Goal: Information Seeking & Learning: Learn about a topic

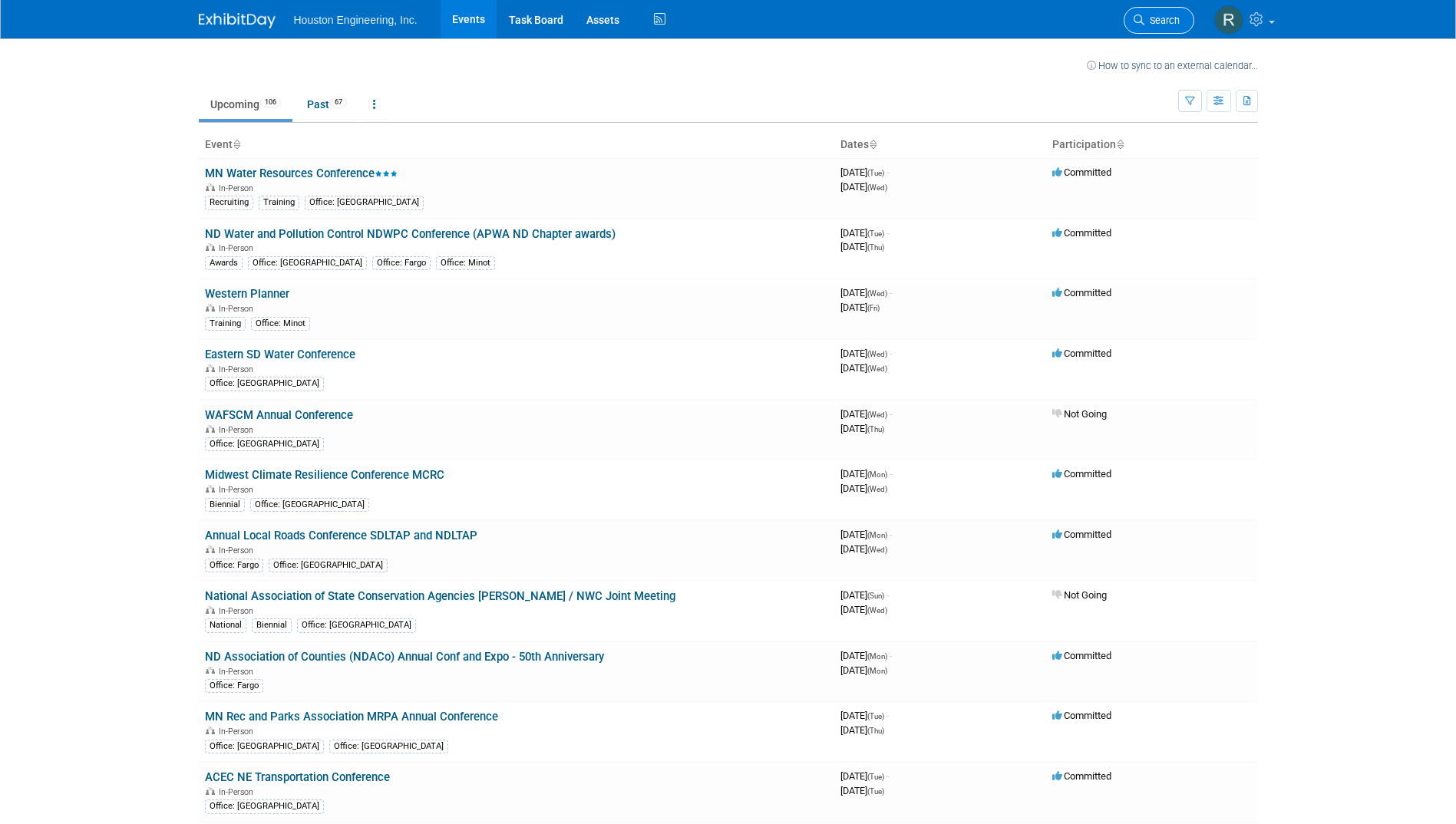
click at [1170, 20] on span "Search" at bounding box center [1162, 21] width 35 height 12
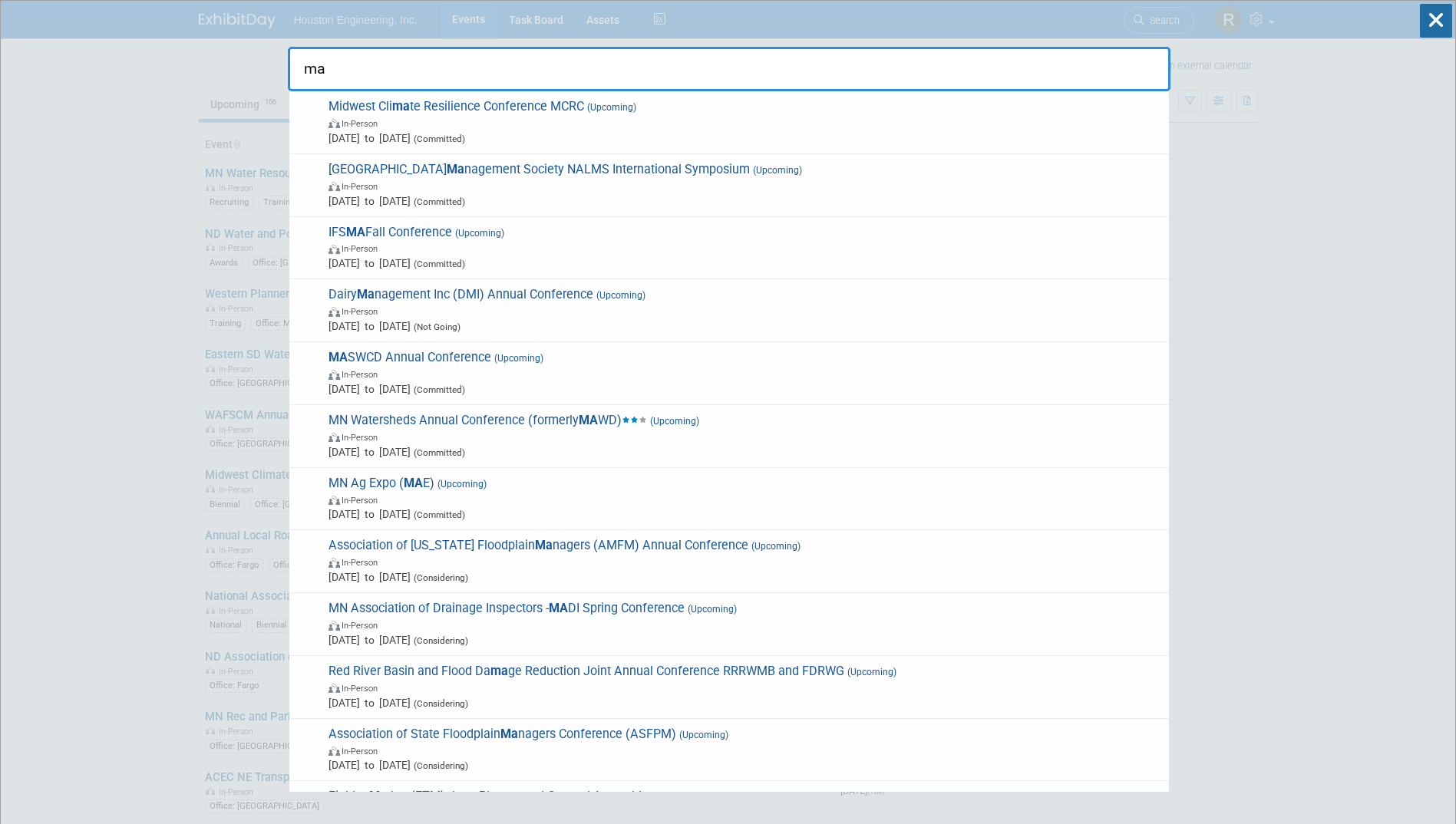
type input "m"
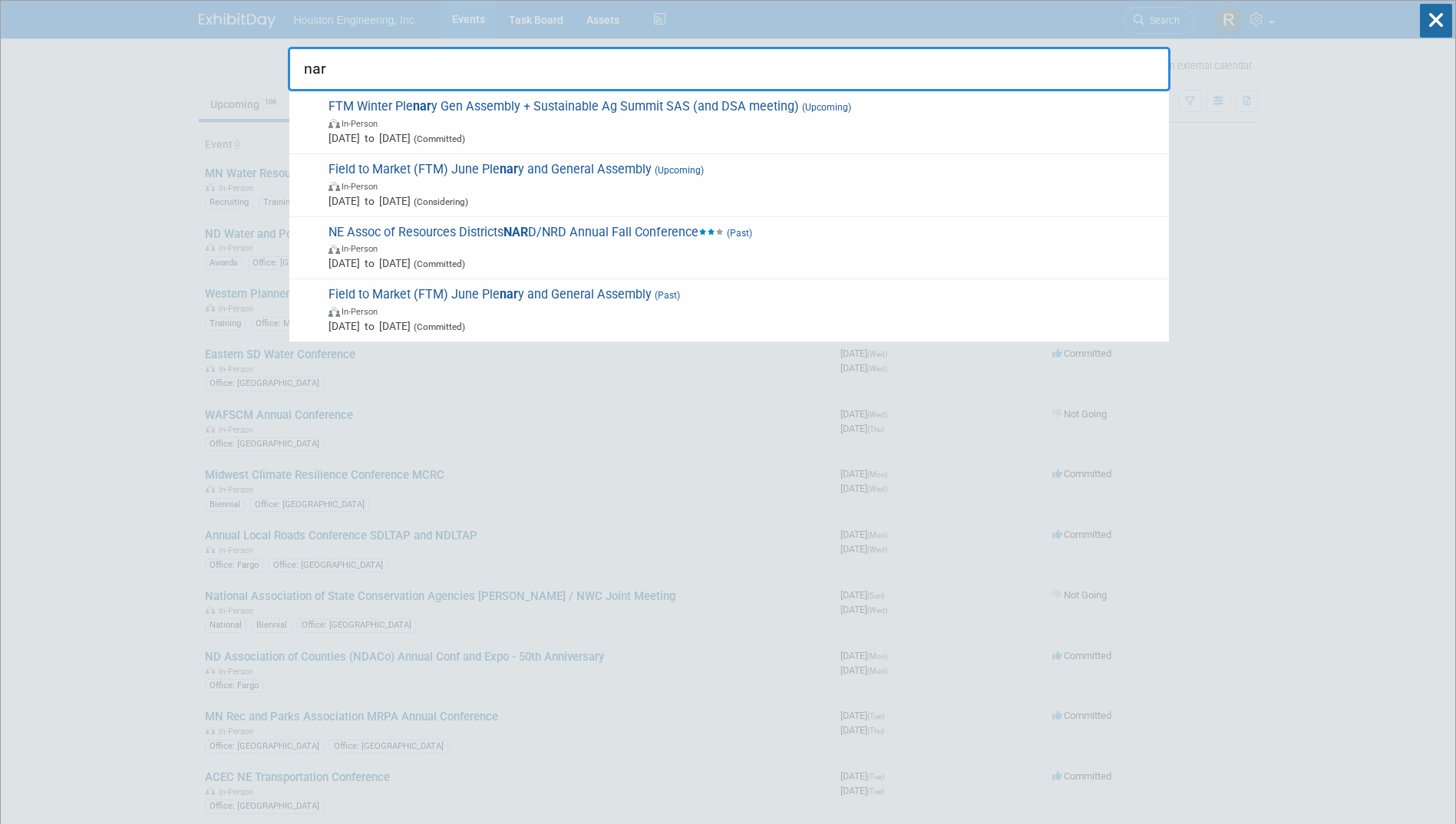
type input "nard"
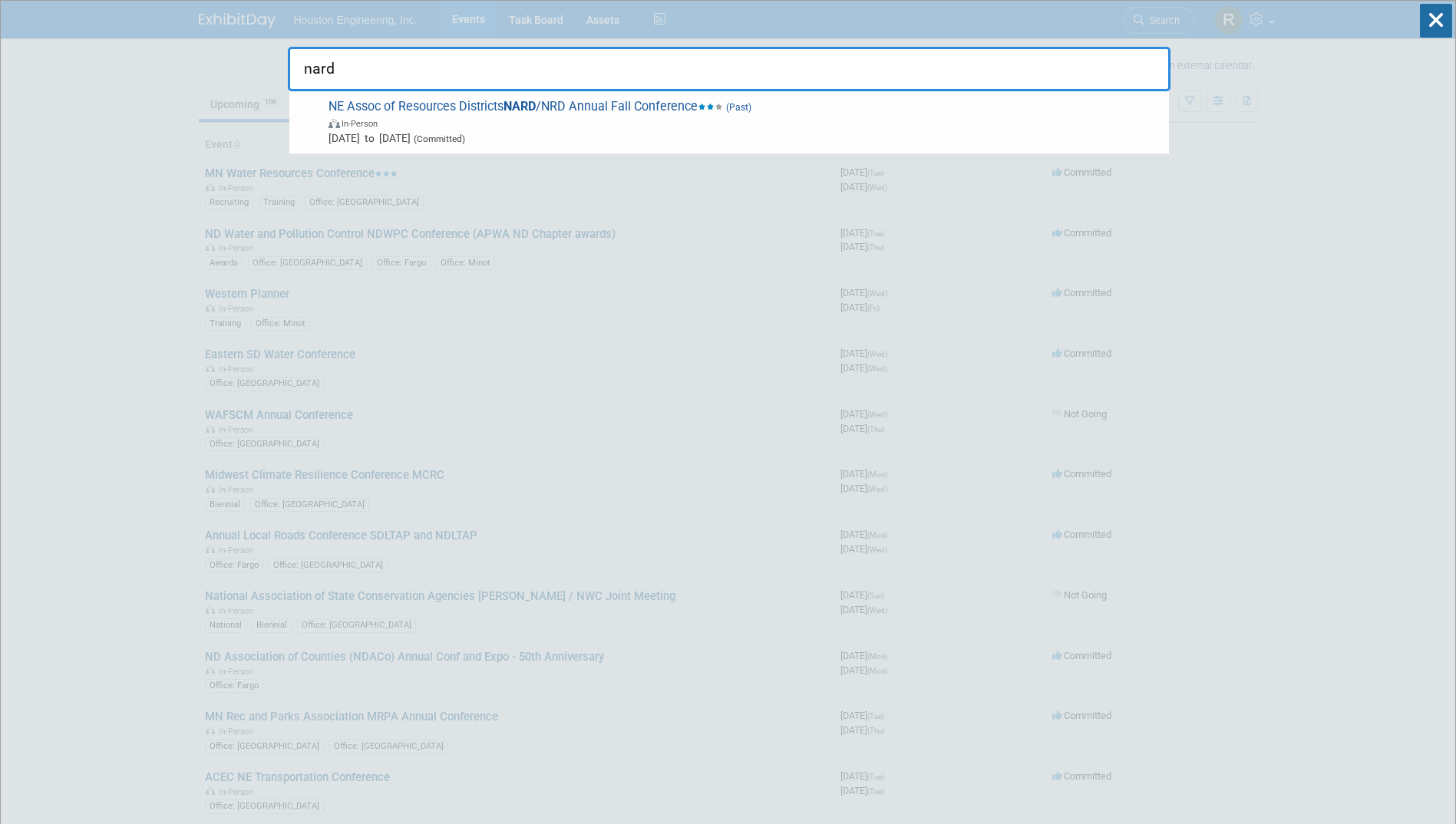
drag, startPoint x: 332, startPoint y: 66, endPoint x: 261, endPoint y: 69, distance: 71.1
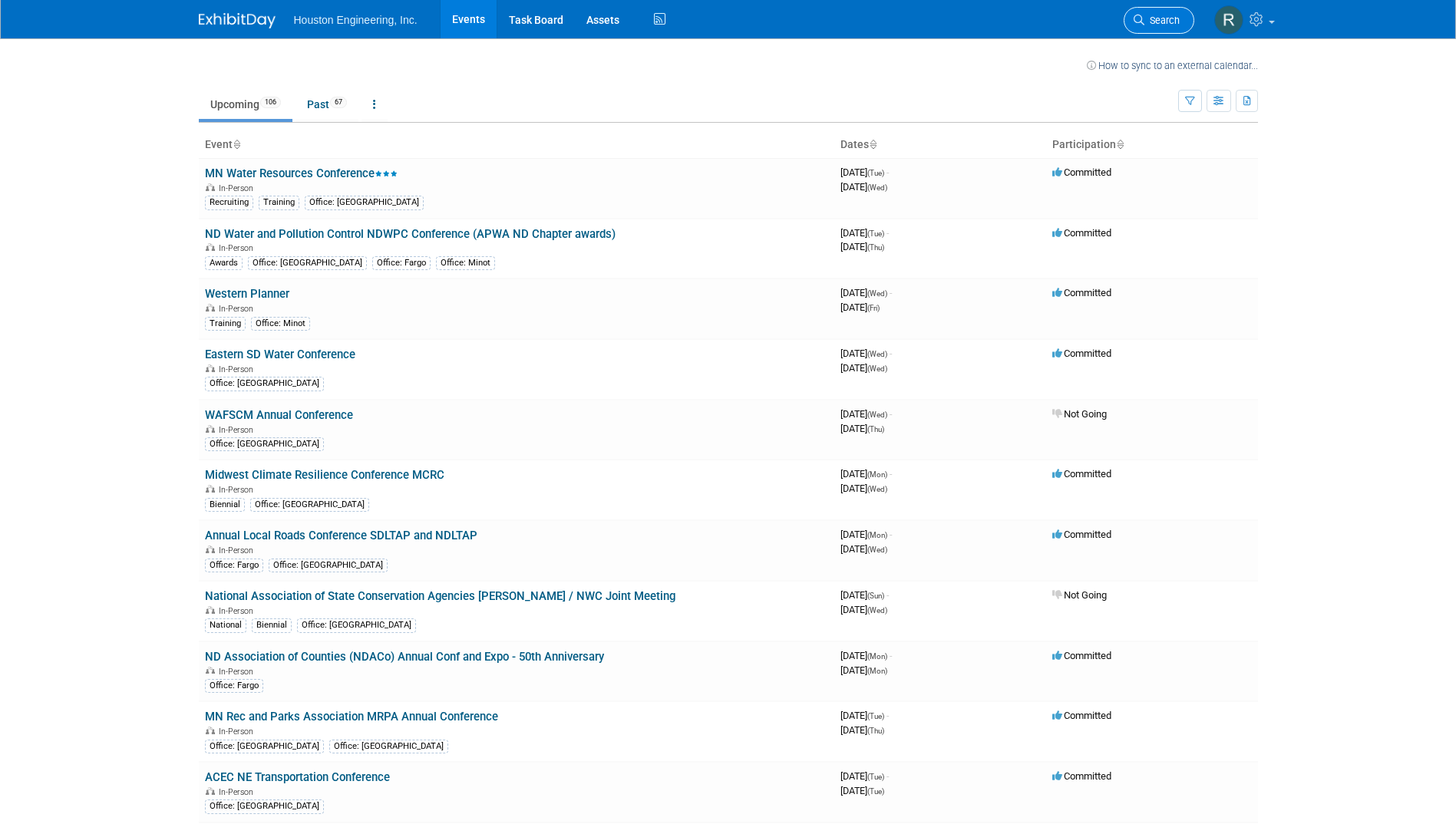
click at [1161, 13] on link "Search" at bounding box center [1159, 20] width 70 height 26
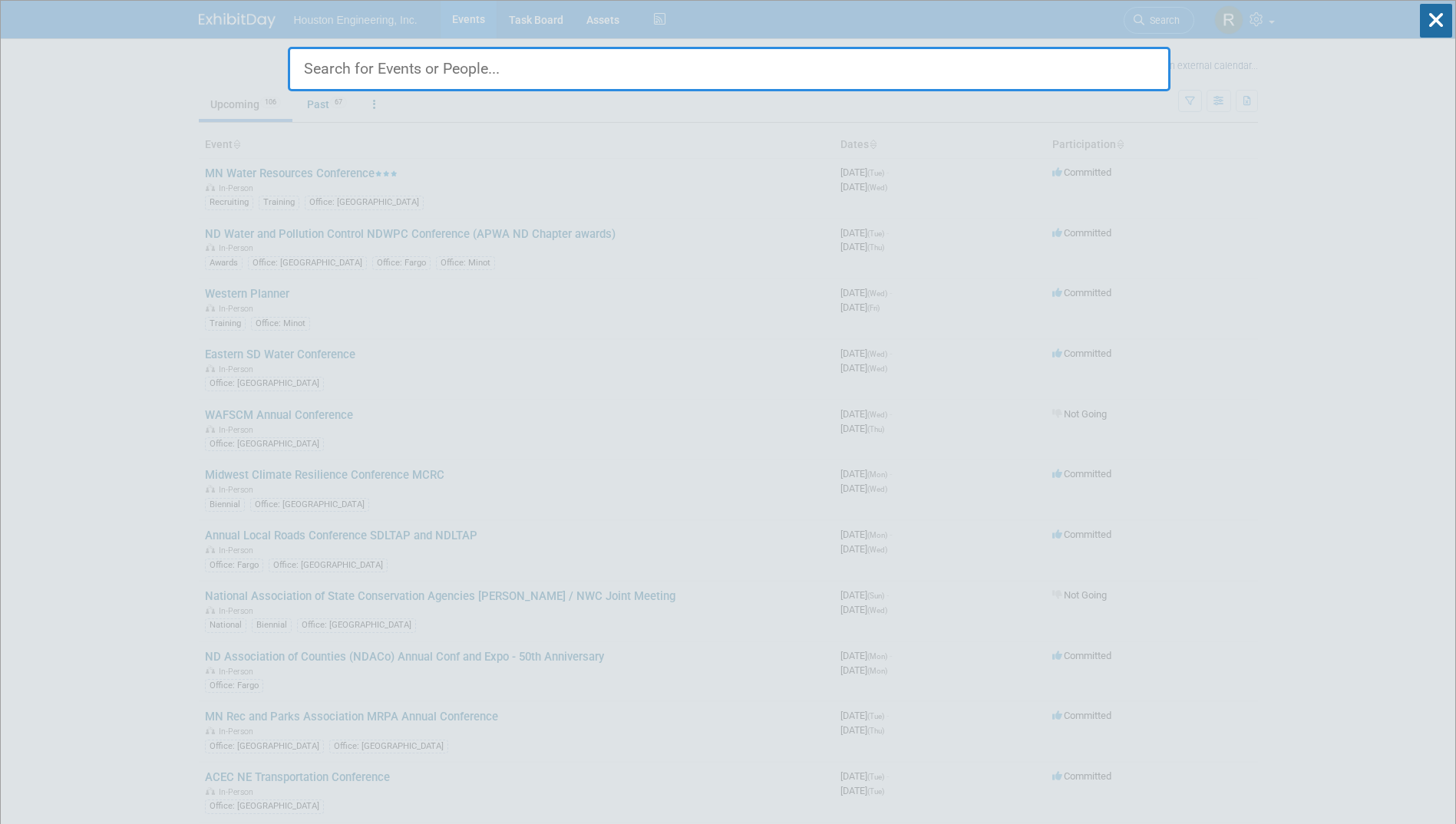
click at [552, 76] on input "text" at bounding box center [728, 69] width 882 height 45
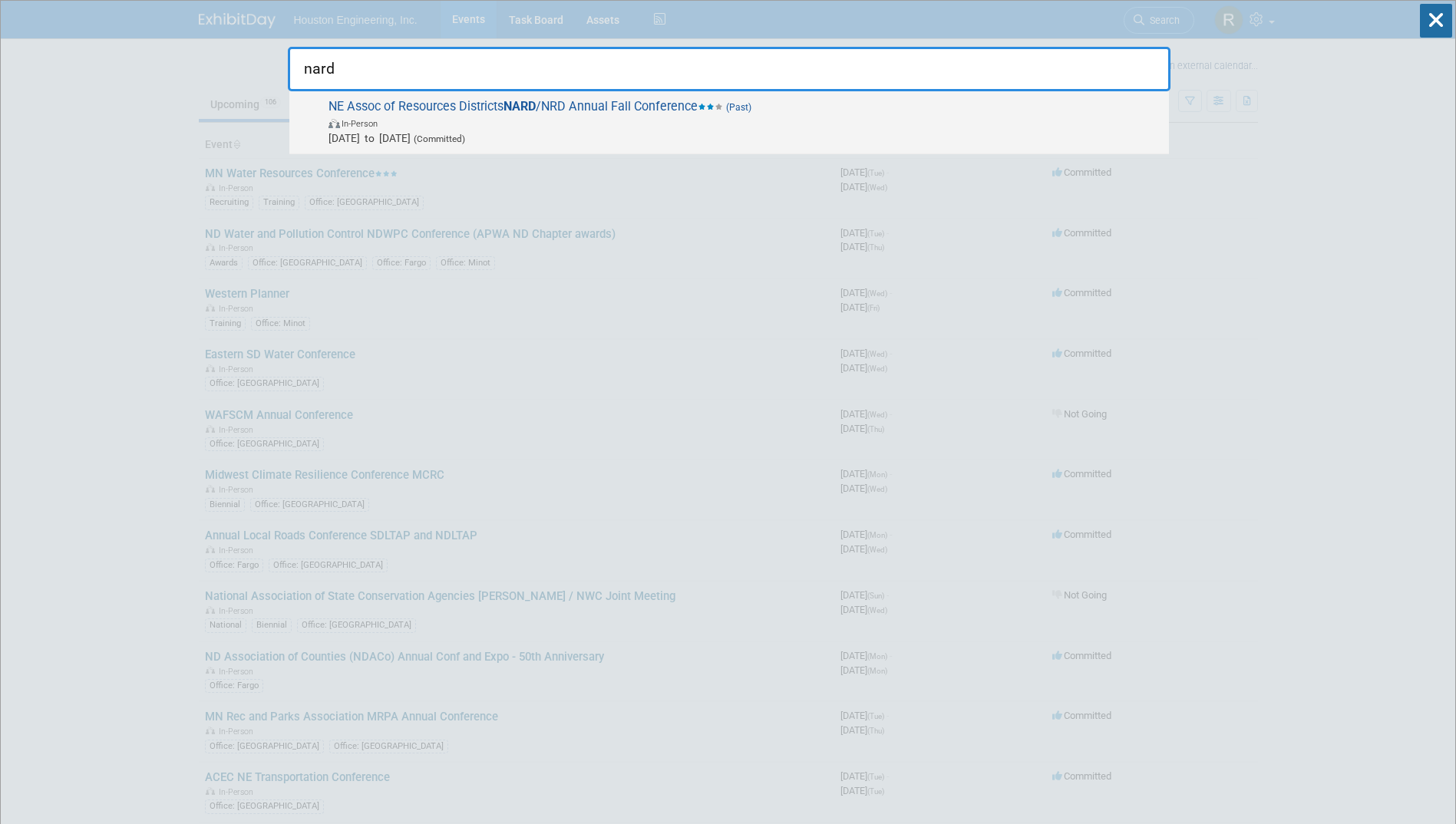
type input "nard"
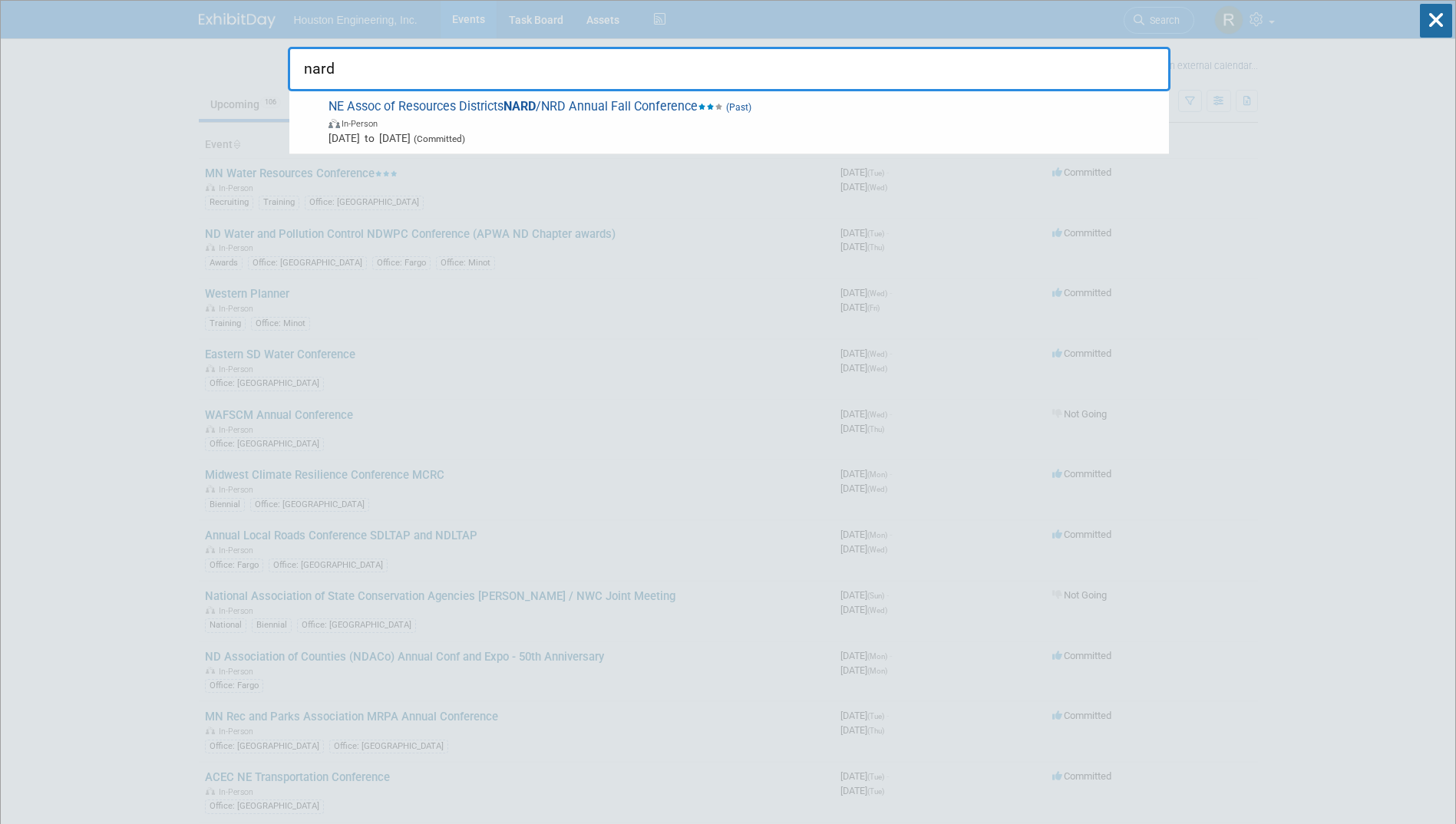
drag, startPoint x: 508, startPoint y: 120, endPoint x: 517, endPoint y: 123, distance: 9.5
click at [517, 123] on span "In-Person" at bounding box center [745, 123] width 833 height 16
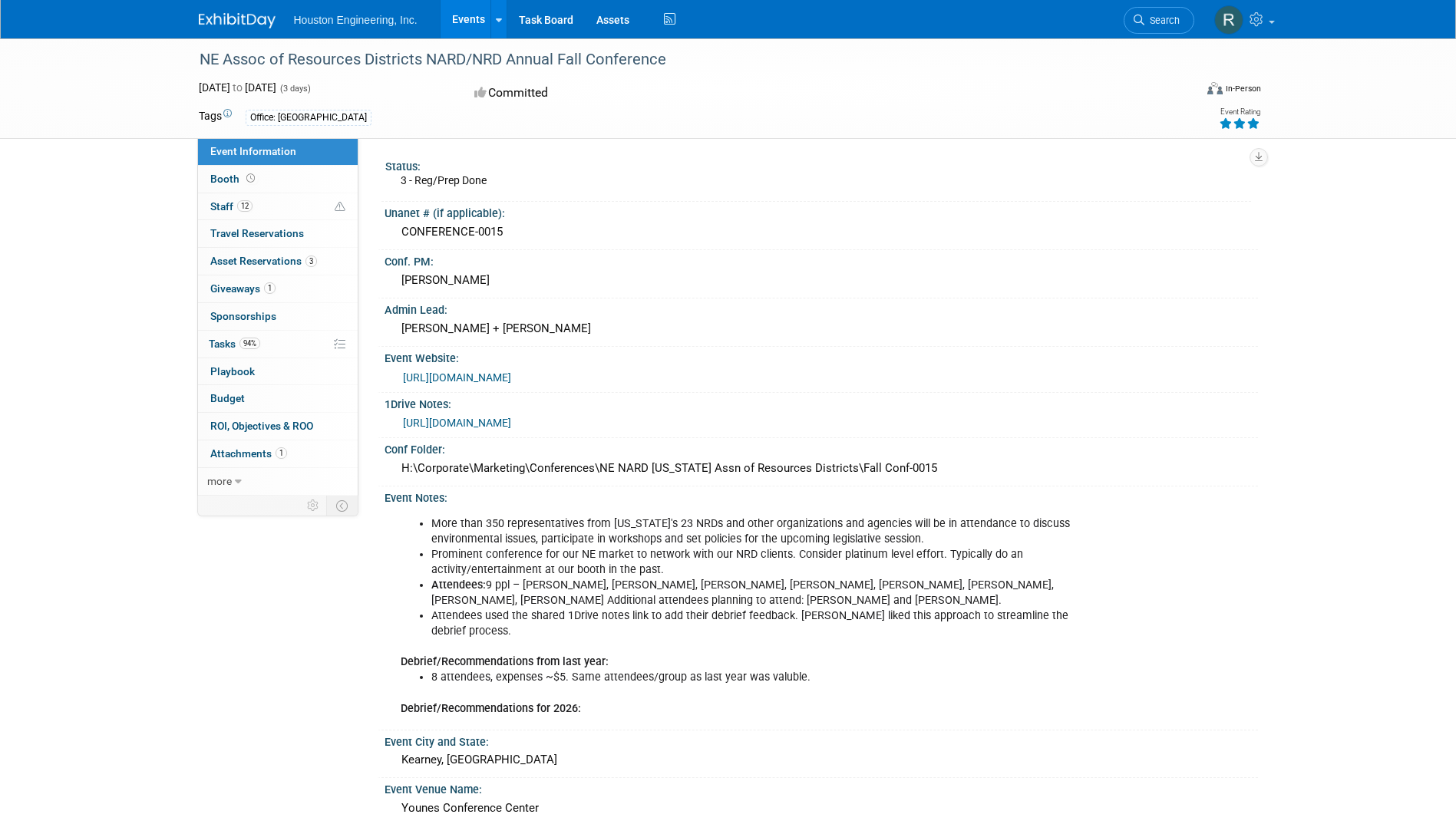
click at [216, 28] on img at bounding box center [236, 21] width 77 height 16
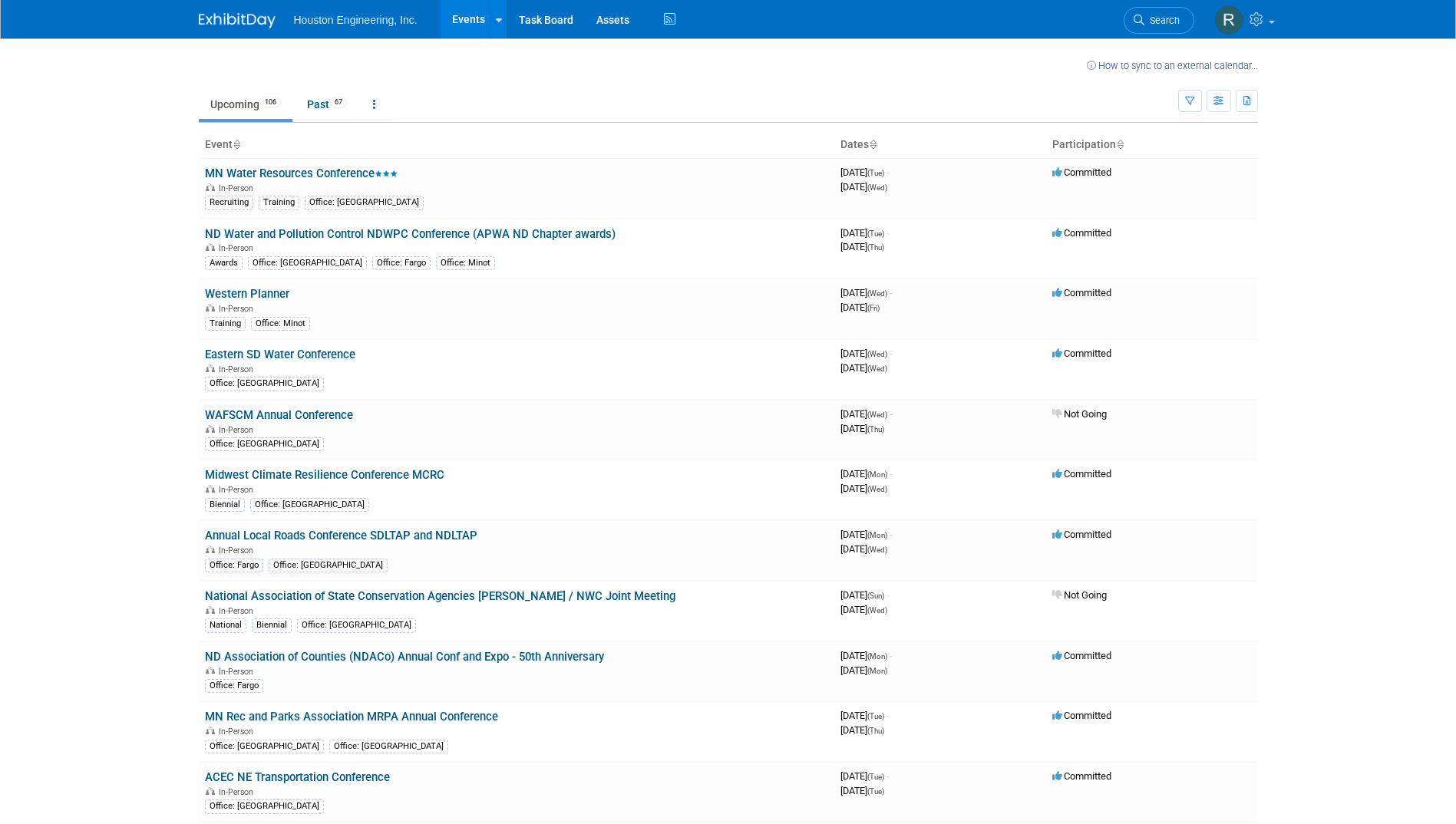
click at [1354, 81] on body "Houston Engineering, Inc. Events Recently Viewed Events: NE Assoc of Resources …" at bounding box center [728, 412] width 1456 height 824
click at [1155, 23] on span "Search" at bounding box center [1162, 21] width 35 height 12
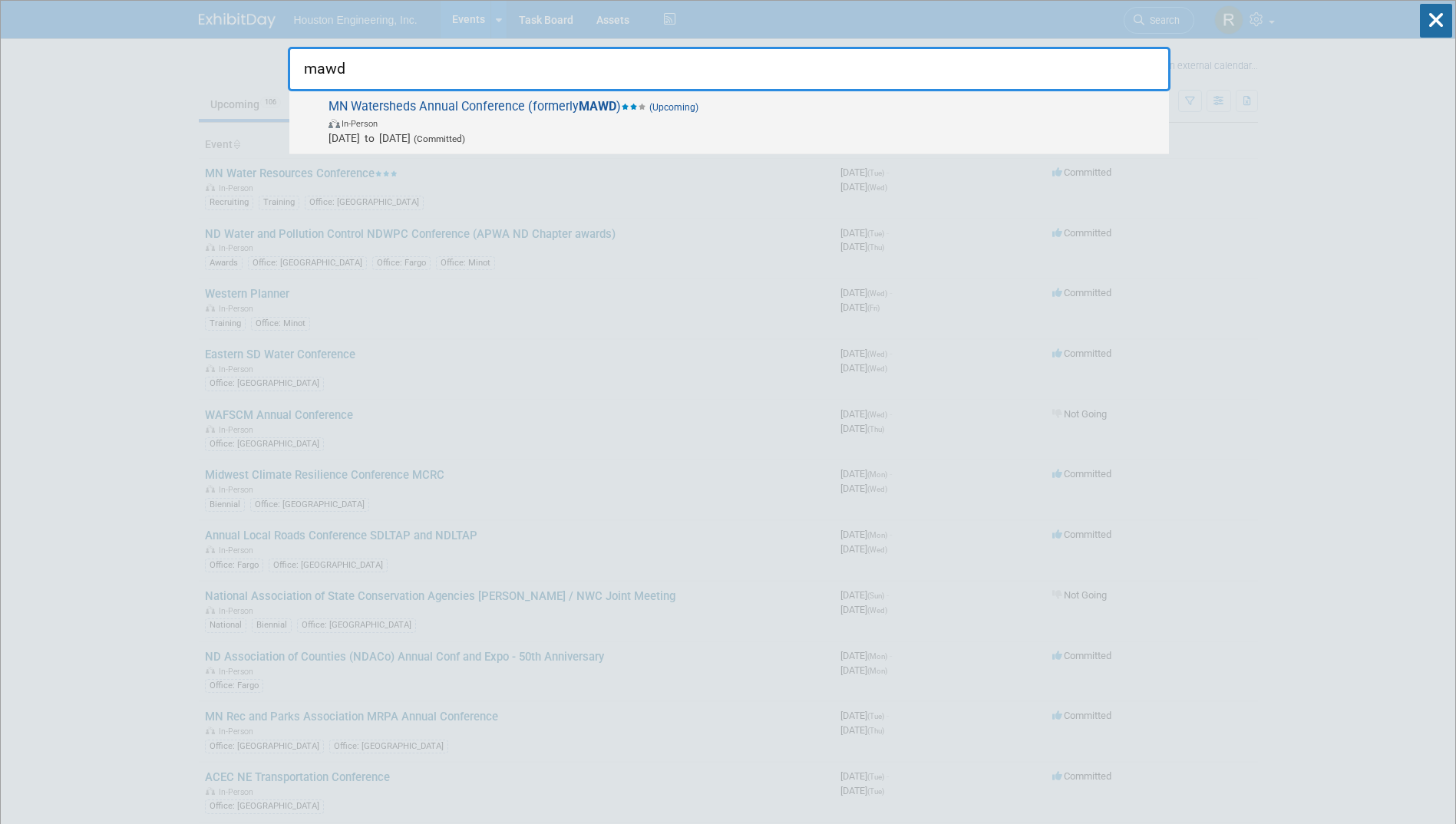
type input "mawd"
click at [755, 138] on span "Dec 3, 2025 to Dec 5, 2025 (Committed)" at bounding box center [745, 138] width 833 height 16
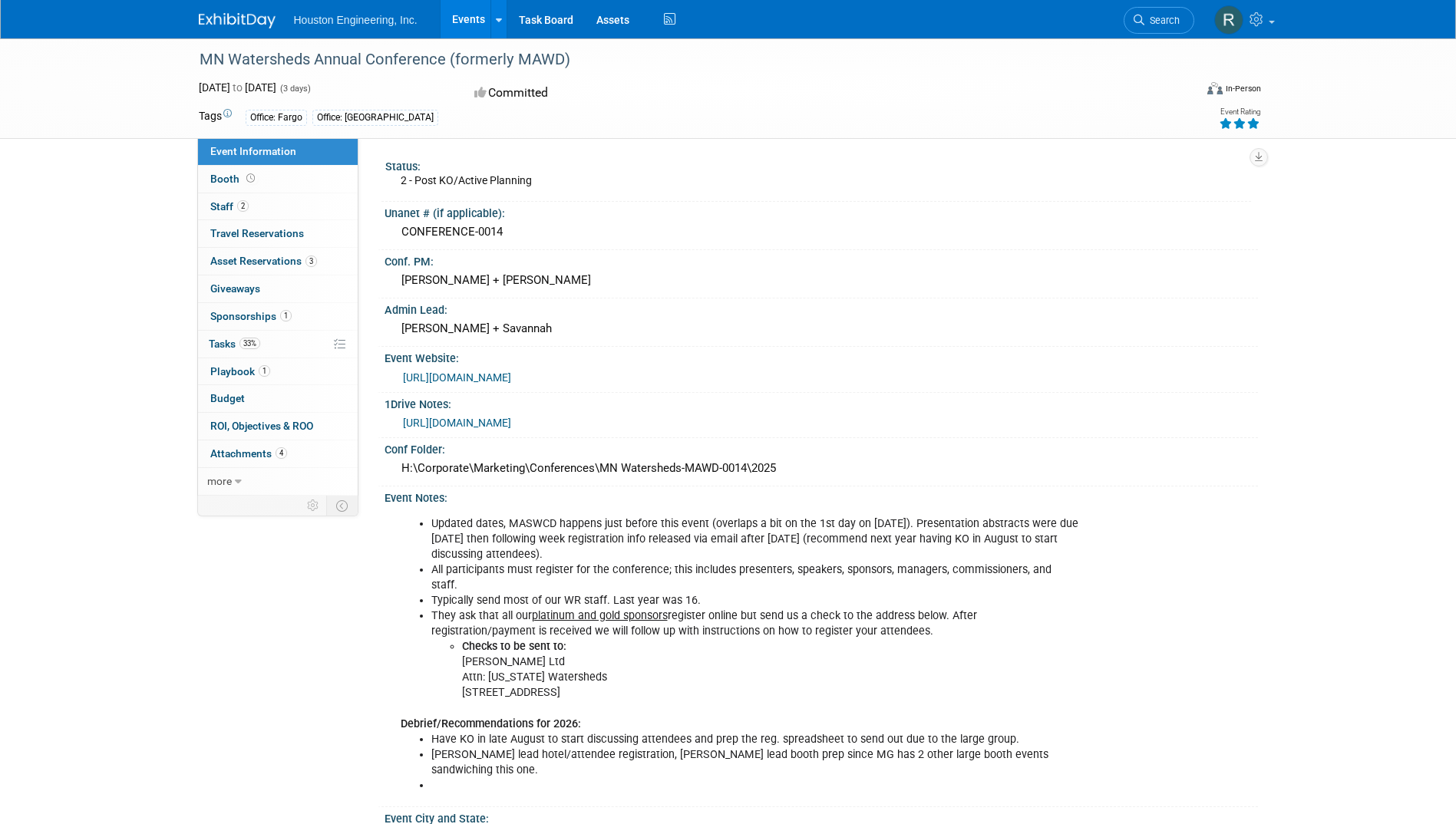
click at [259, 19] on img at bounding box center [236, 21] width 77 height 16
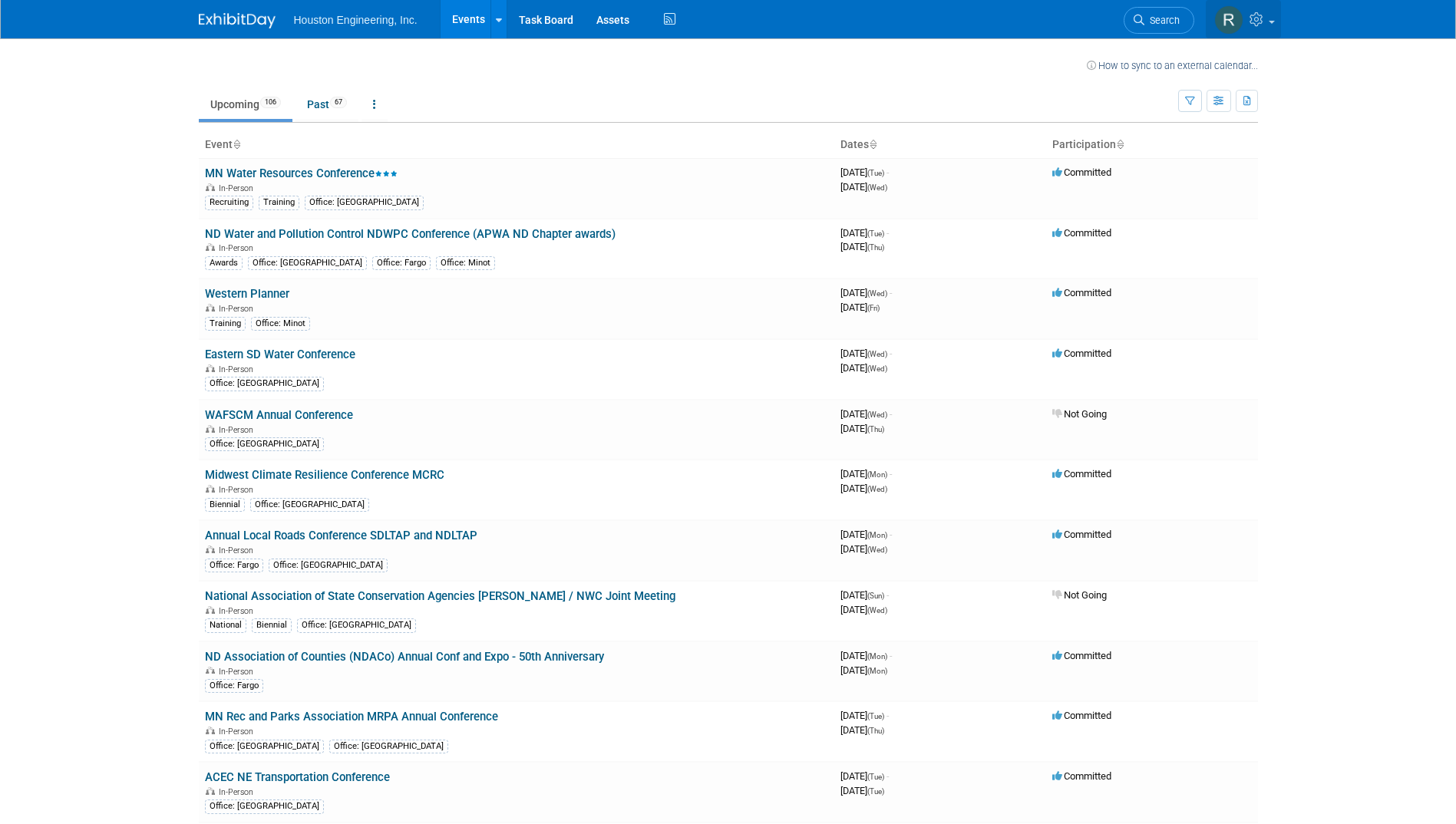
click at [1270, 14] on link at bounding box center [1243, 19] width 75 height 38
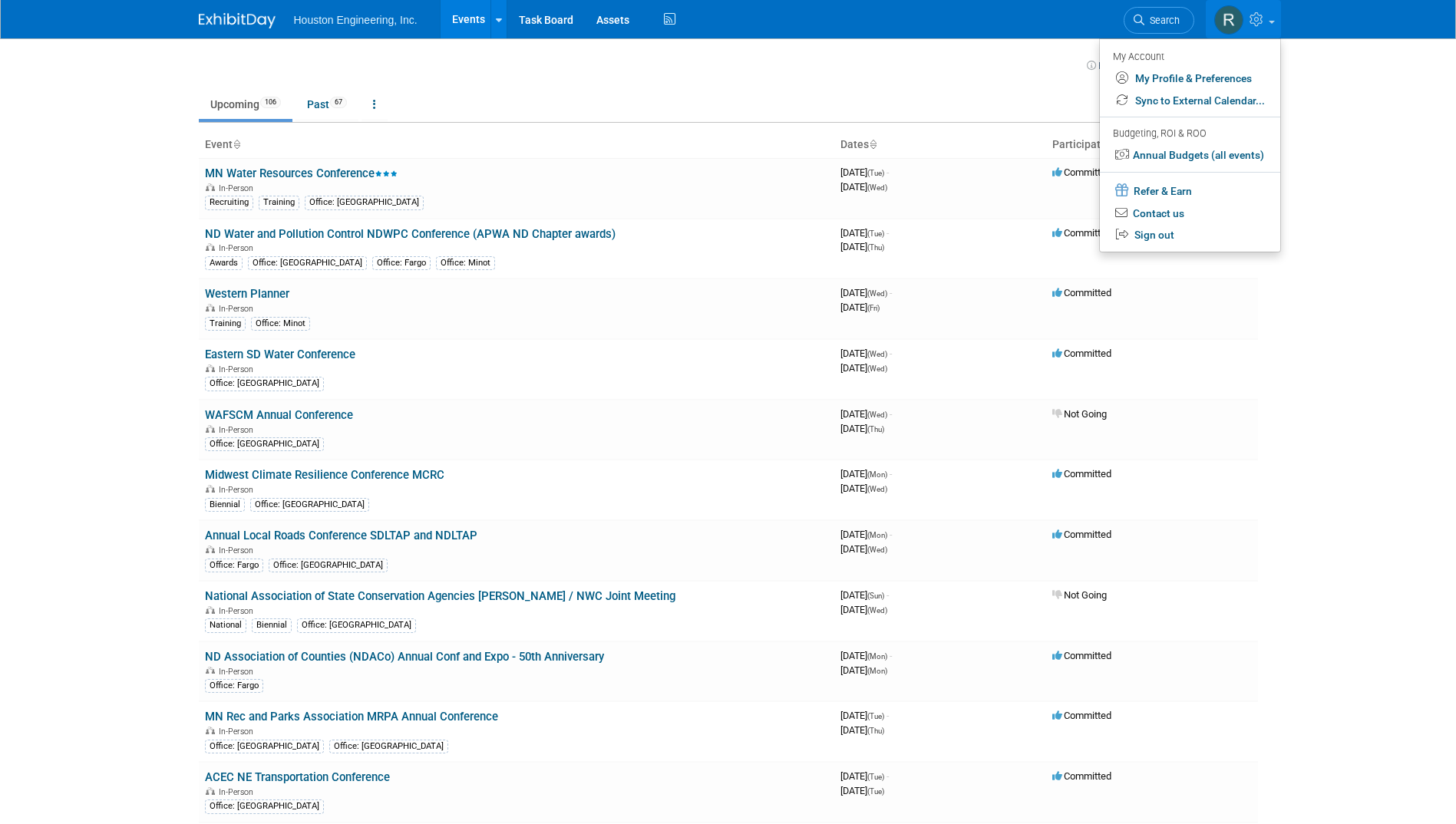
drag, startPoint x: 1306, startPoint y: 45, endPoint x: 1313, endPoint y: 16, distance: 29.8
click at [1306, 45] on body "Houston Engineering, Inc. Events Recently Viewed Events: MN Watersheds Annual C…" at bounding box center [728, 412] width 1456 height 824
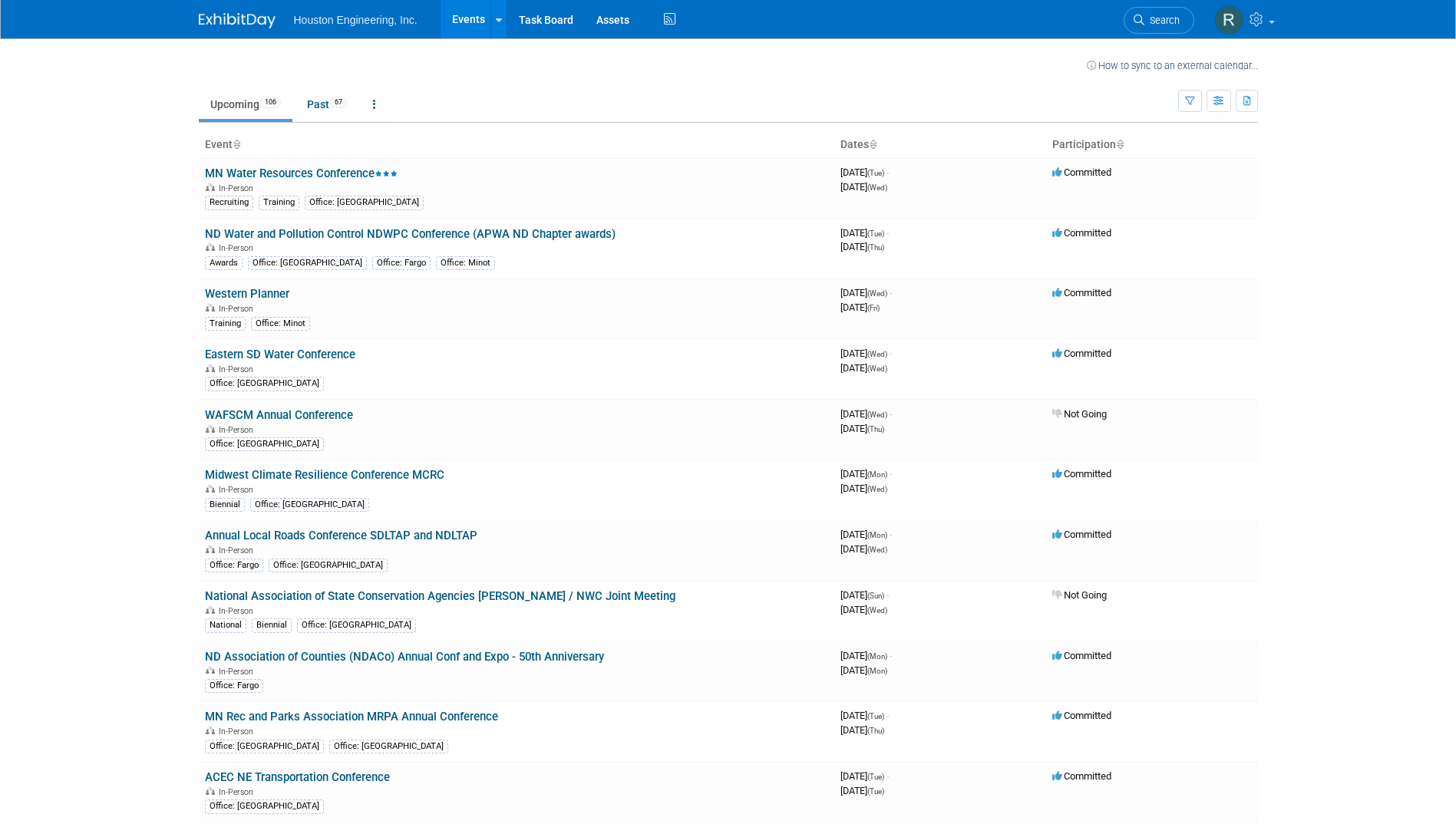
click at [1351, 254] on body "Houston Engineering, Inc. Events Recently Viewed Events: MN Watersheds Annual C…" at bounding box center [728, 412] width 1456 height 824
